Goal: Browse casually: Explore the website without a specific task or goal

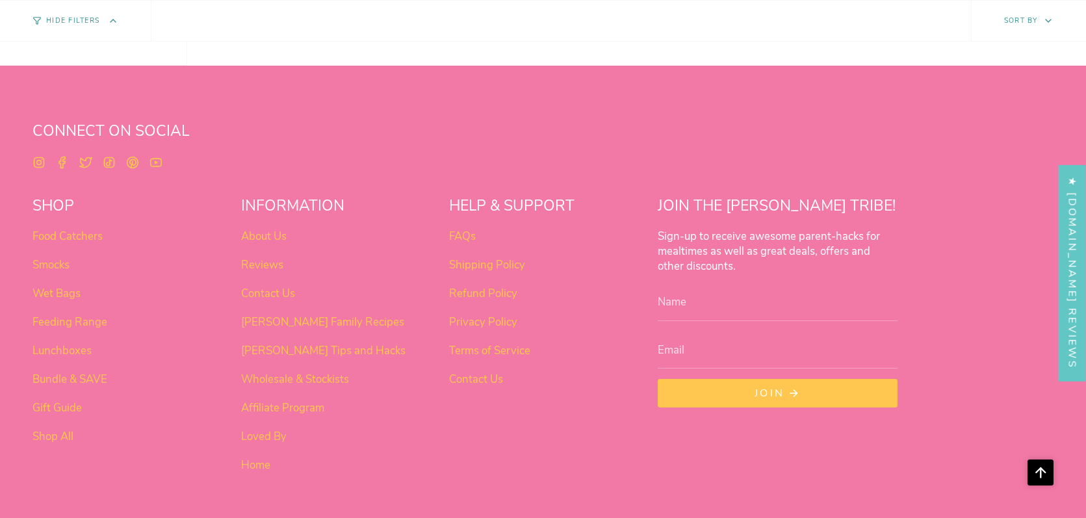
scroll to position [1069, 0]
